Goal: Information Seeking & Learning: Learn about a topic

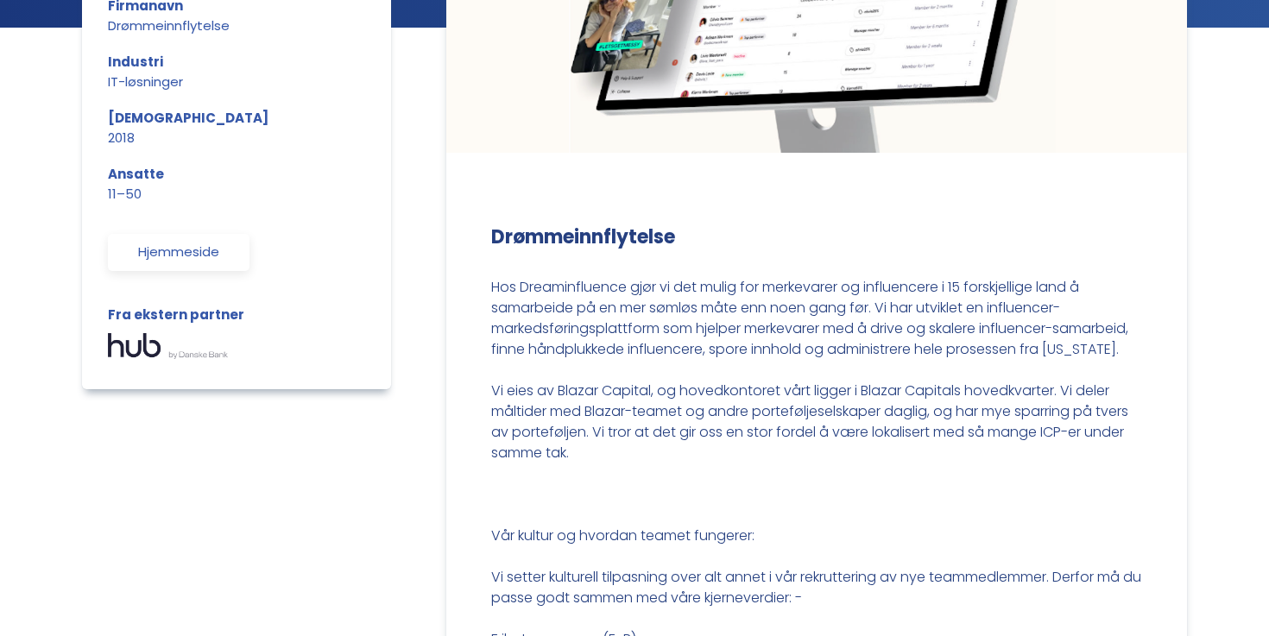
scroll to position [312, 0]
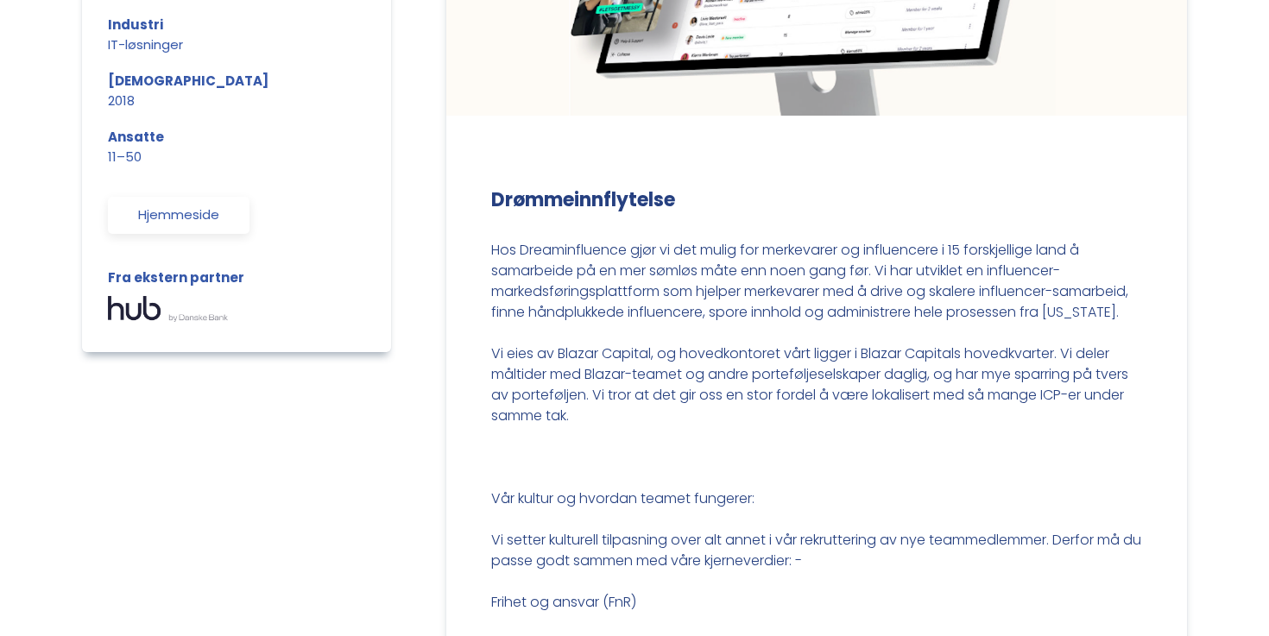
click at [872, 278] on font "Hos Dreaminfluence gjør vi det mulig for merkevarer og influencere i 15 forskje…" at bounding box center [809, 281] width 637 height 82
click at [571, 295] on font "Hos Dreaminfluence gjør vi det mulig for merkevarer og influencere i 15 forskje…" at bounding box center [809, 281] width 637 height 82
click at [944, 265] on font "Hos Dreaminfluence gjør vi det mulig for merkevarer og influencere i 15 forskje…" at bounding box center [809, 281] width 637 height 82
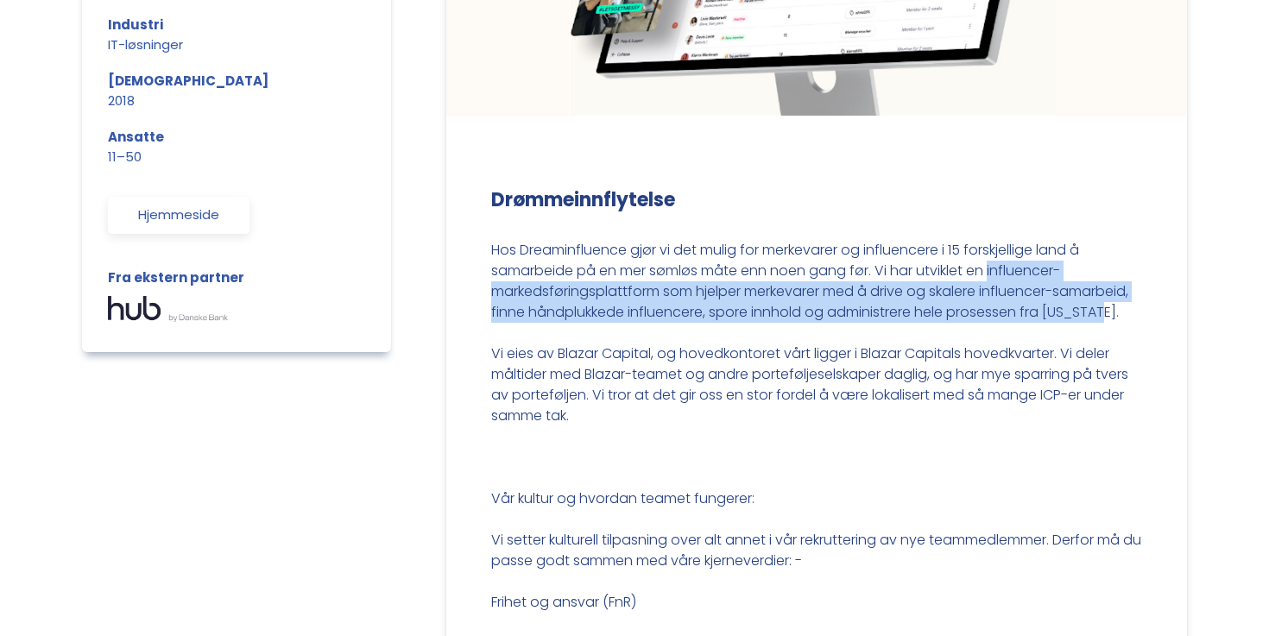
drag, startPoint x: 996, startPoint y: 268, endPoint x: 649, endPoint y: 325, distance: 351.7
copy font "influencer-markedsføringsplattform som hjelper merkevarer med å drive og skaler…"
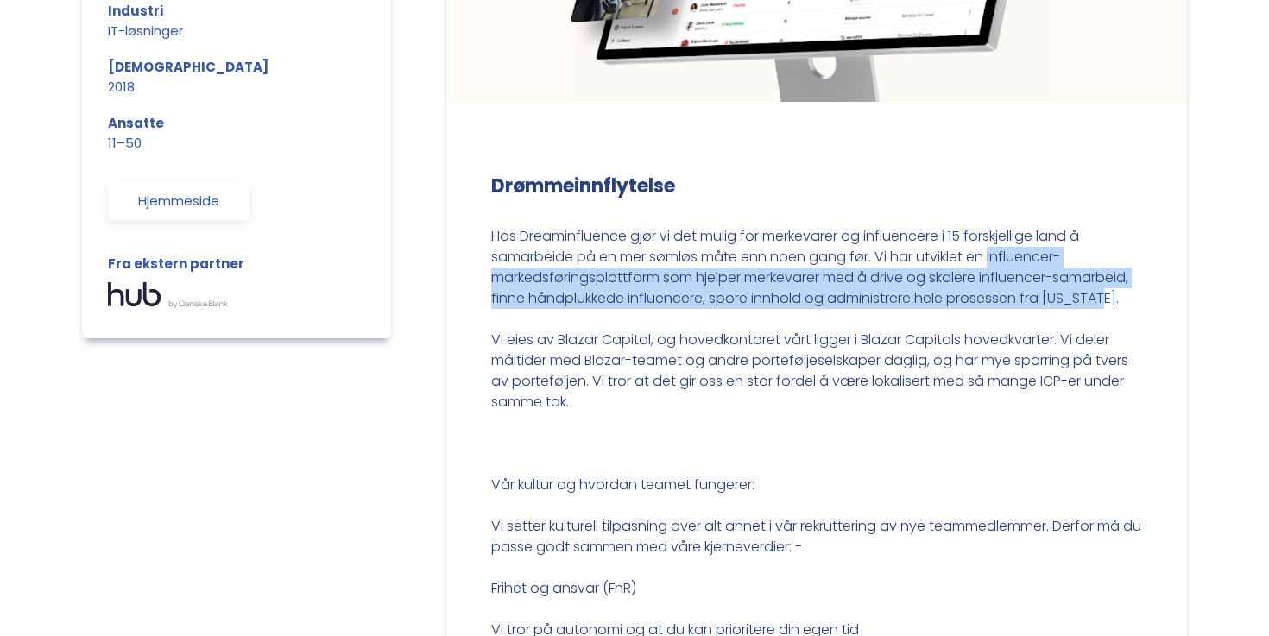
scroll to position [332, 0]
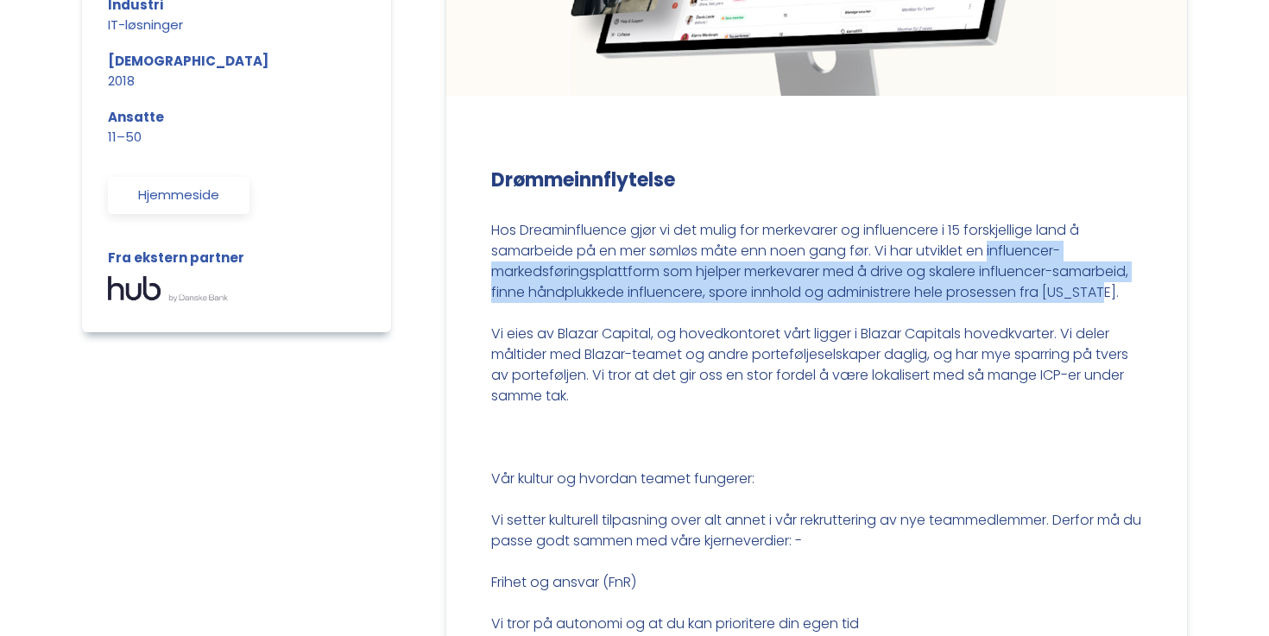
copy font "influencer-markedsføringsplattform som hjelper merkevarer med å drive og skaler…"
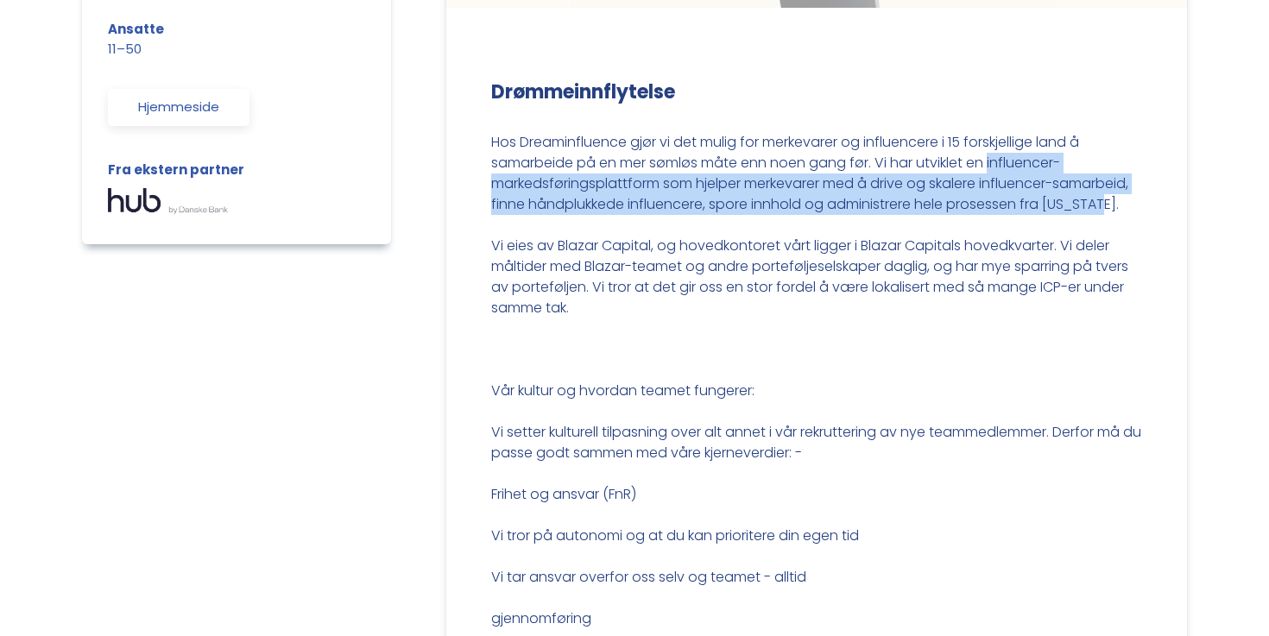
scroll to position [0, 0]
